Goal: Task Accomplishment & Management: Complete application form

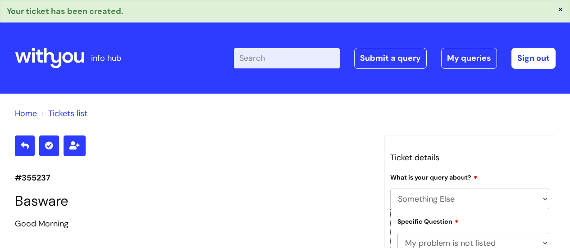
select select "Something Else"
select select "My problem is not listed"
click at [383, 62] on link "Submit a query" at bounding box center [390, 58] width 72 height 21
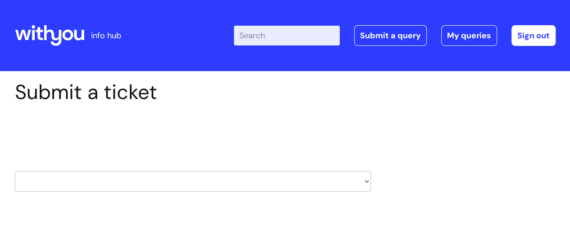
click at [64, 176] on select "HR / People IT and Support Clinical Drug Alerts Finance Accounts Data Support T…" at bounding box center [193, 181] width 356 height 21
select select "it_and_support"
click at [15, 171] on select "HR / People IT and Support Clinical Drug Alerts Finance Accounts Data Support T…" at bounding box center [193, 181] width 356 height 21
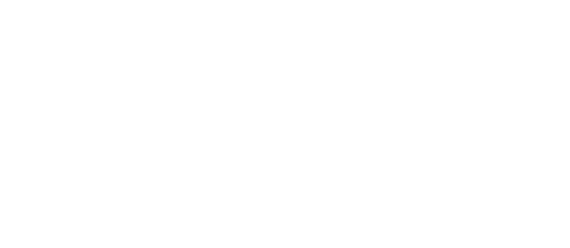
type input "[DOMAIN_NAME][EMAIL_ADDRESS][DOMAIN_NAME]"
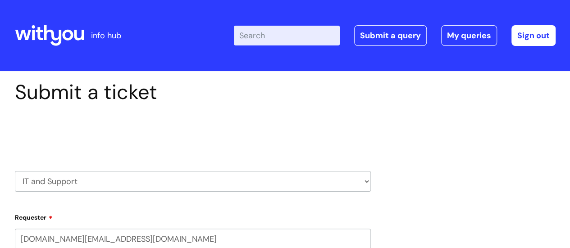
select select "80004286526"
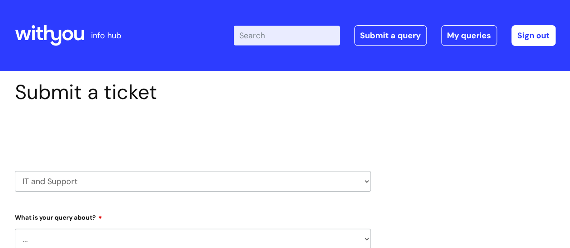
scroll to position [90, 0]
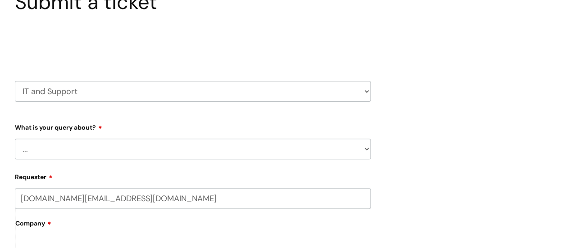
click at [72, 151] on select "... Mobile Phone Reset & MFA Accounts, Starters and Leavers IT Hardware issue I…" at bounding box center [193, 149] width 356 height 21
select select "Something Else"
click at [15, 139] on select "... Mobile Phone Reset & MFA Accounts, Starters and Leavers IT Hardware issue I…" at bounding box center [193, 149] width 356 height 21
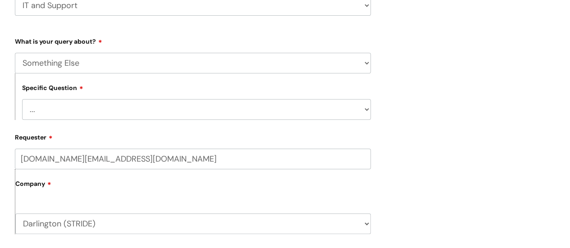
scroll to position [180, 0]
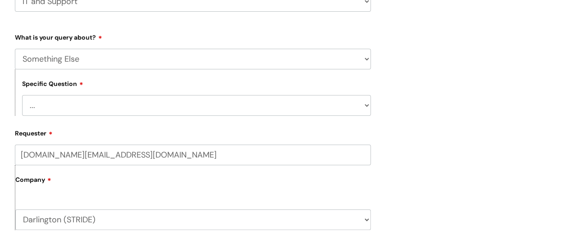
click at [70, 106] on select "... My problem is not listed" at bounding box center [196, 105] width 348 height 21
select select "My problem is not listed"
click at [22, 95] on select "... My problem is not listed" at bounding box center [196, 105] width 348 height 21
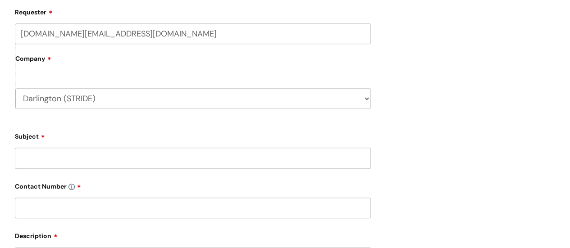
scroll to position [315, 0]
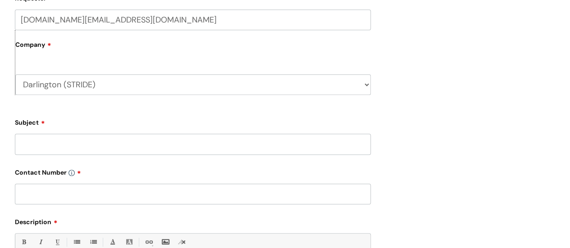
click at [53, 148] on input "Subject" at bounding box center [193, 144] width 356 height 21
type input "Basware"
click at [81, 197] on input "text" at bounding box center [193, 194] width 356 height 21
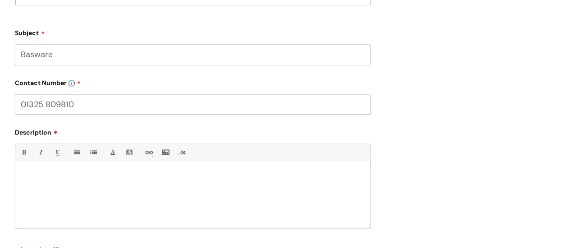
scroll to position [405, 0]
type input "01325 809810"
click at [69, 183] on div at bounding box center [192, 197] width 355 height 62
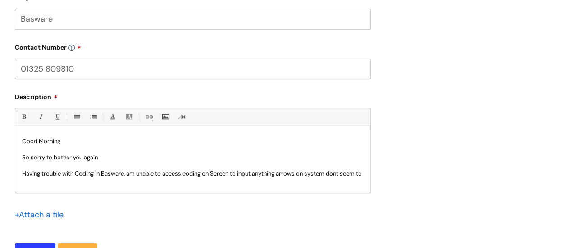
scroll to position [450, 0]
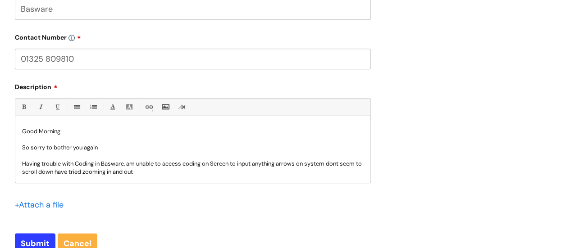
click at [339, 163] on p "Having trouble with Coding in Basware, am unable to access coding on Screen to …" at bounding box center [192, 168] width 341 height 16
click at [164, 171] on p "Having trouble with Coding in Basware, am unable to access coding on Screen to …" at bounding box center [192, 168] width 341 height 16
click at [61, 171] on p "Having trouble with Coding in Basware, am unable to access coding on Screen to …" at bounding box center [192, 168] width 341 height 16
click at [296, 172] on p "Having trouble with Coding in Basware, am unable to access coding on Screen to …" at bounding box center [192, 168] width 341 height 16
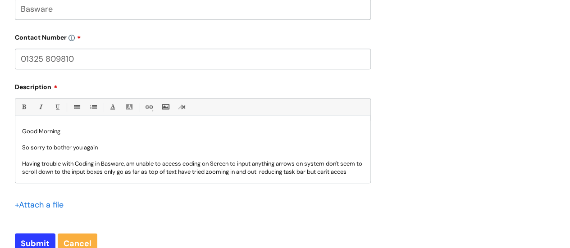
scroll to position [1, 0]
click at [36, 207] on input "file" at bounding box center [37, 204] width 45 height 11
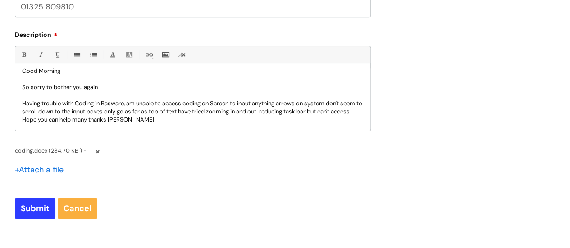
scroll to position [585, 0]
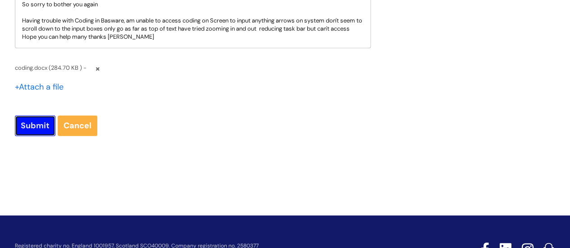
click at [35, 125] on input "Submit" at bounding box center [35, 125] width 41 height 21
type input "Please Wait..."
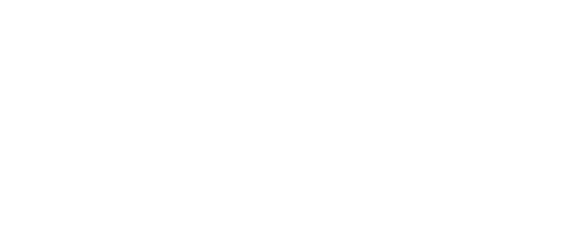
select select "Something Else"
select select "My problem is not listed"
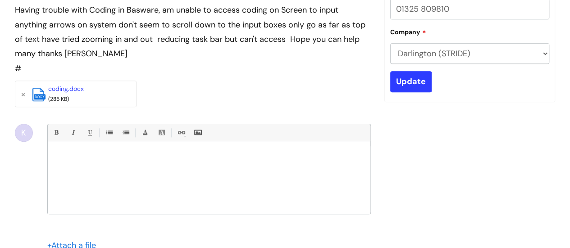
scroll to position [258, 0]
